Goal: Information Seeking & Learning: Find specific fact

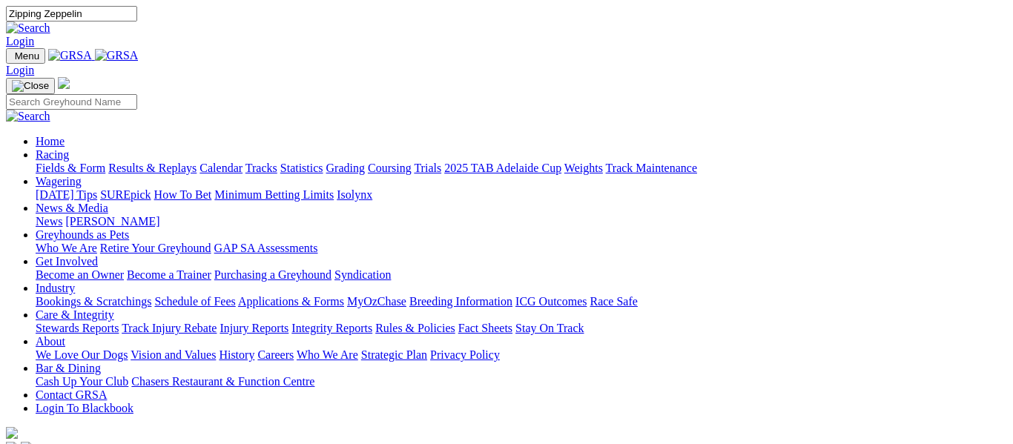
type input "Zipping Zeppelin"
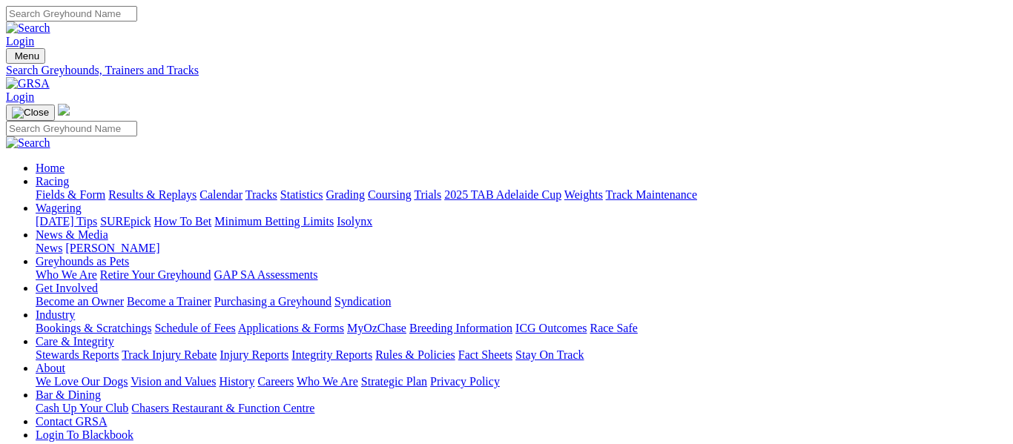
scroll to position [0, 173]
click at [137, 22] on input "Search" at bounding box center [71, 14] width 131 height 16
type input "Zipping Zep"
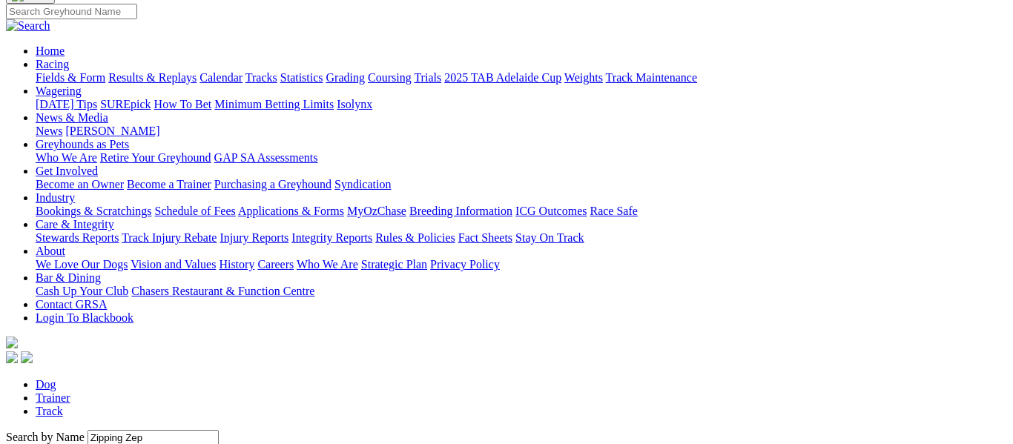
scroll to position [122, 0]
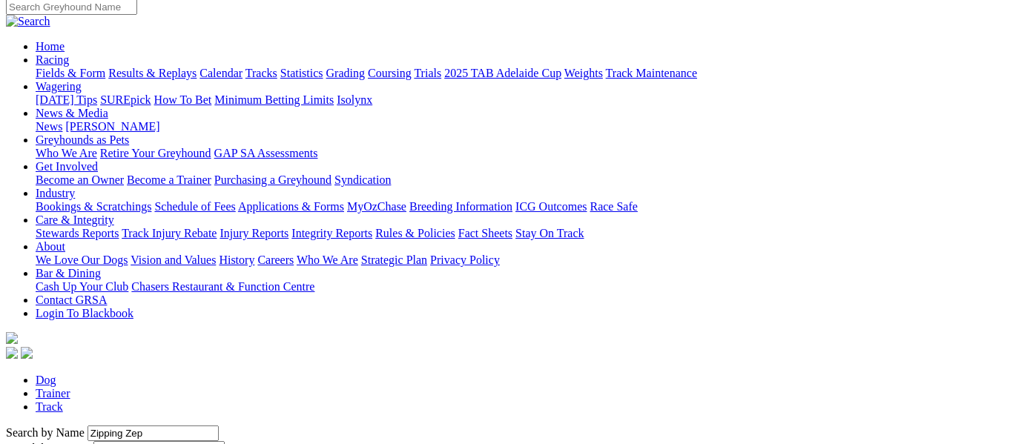
click at [70, 387] on link "Trainer" at bounding box center [53, 393] width 35 height 13
type input "stuart"
type input "Stuart sharam"
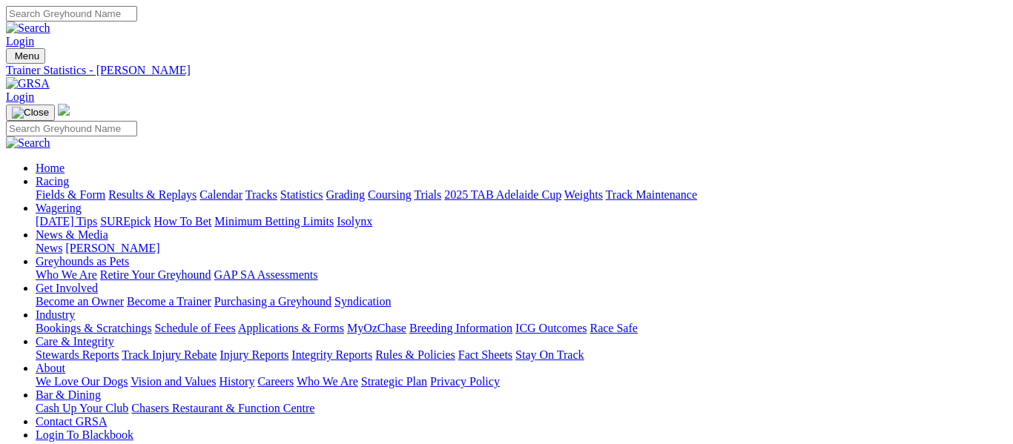
scroll to position [0, 13]
click at [582, 28] on div "Login" at bounding box center [506, 27] width 1001 height 42
click at [137, 19] on input "Search" at bounding box center [71, 14] width 131 height 16
type input "Zipping Ze"
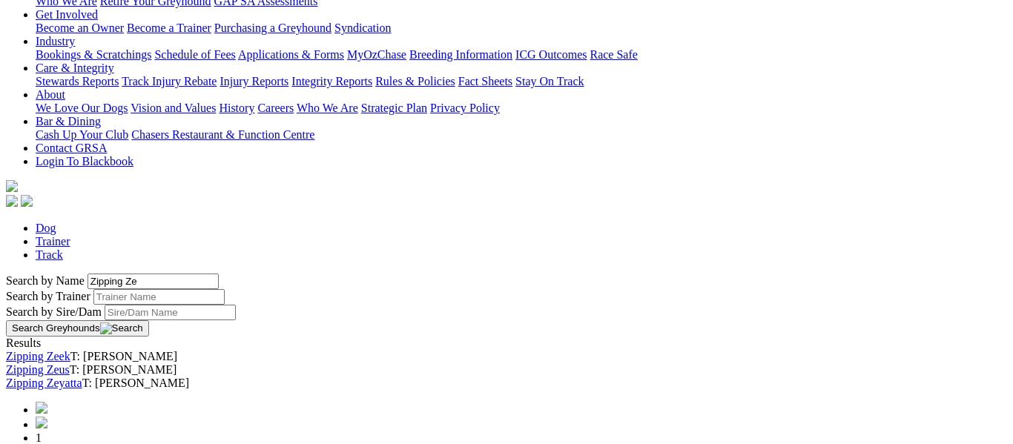
scroll to position [274, 0]
click at [47, 443] on img at bounding box center [42, 450] width 12 height 12
click at [47, 443] on link at bounding box center [42, 452] width 12 height 13
click at [47, 418] on link at bounding box center [42, 424] width 12 height 13
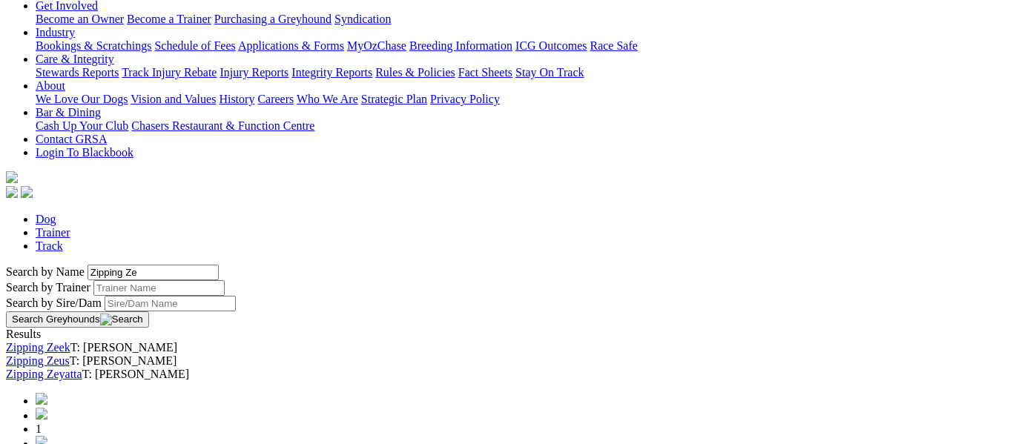
scroll to position [274, 0]
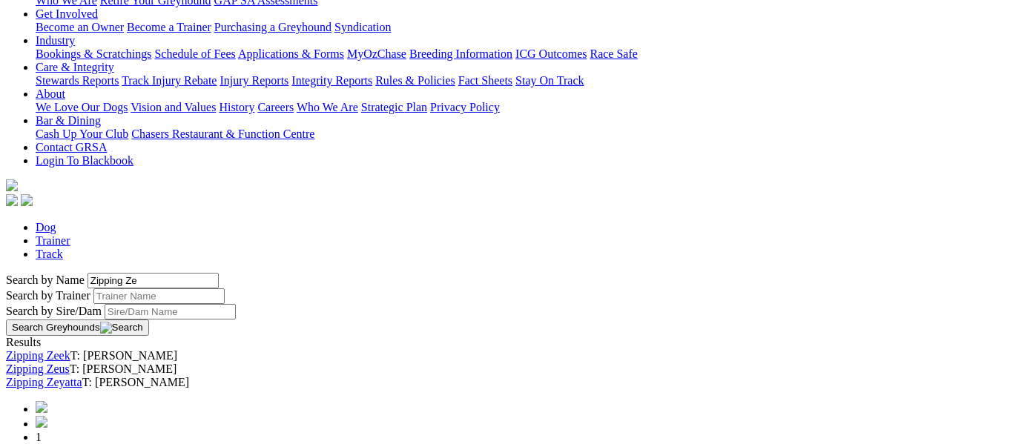
click at [47, 416] on img at bounding box center [42, 422] width 12 height 12
click at [47, 443] on img at bounding box center [42, 450] width 12 height 12
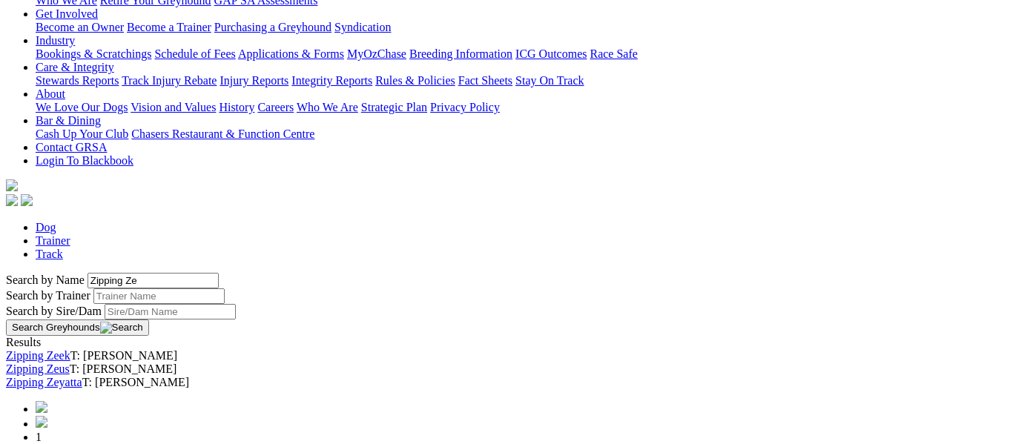
click at [47, 443] on link at bounding box center [42, 452] width 12 height 13
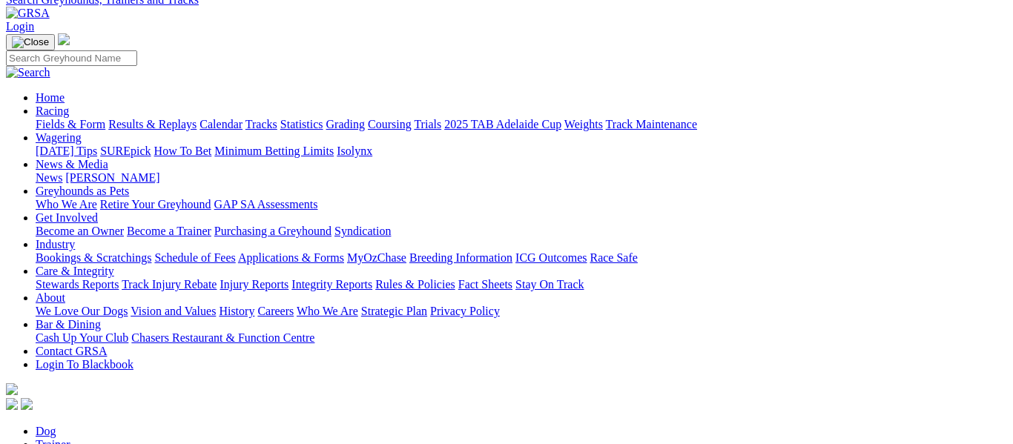
scroll to position [53, 100]
